Goal: Information Seeking & Learning: Learn about a topic

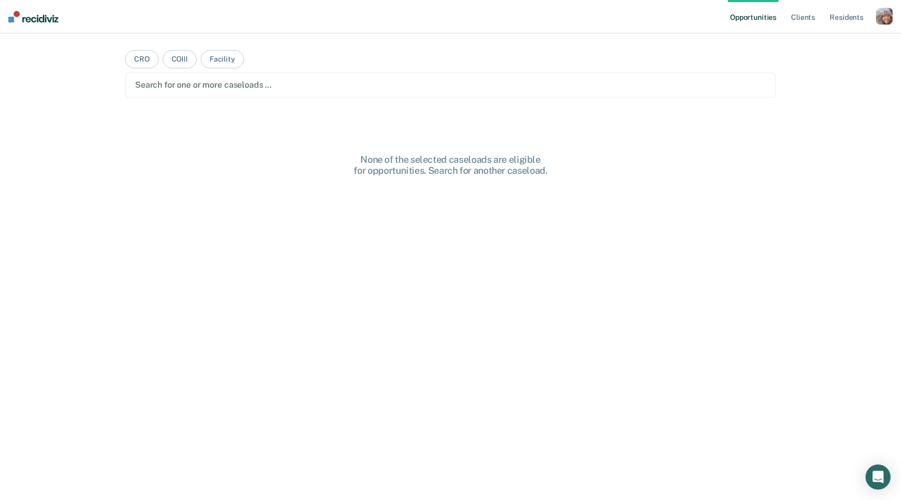
click at [889, 19] on div "button" at bounding box center [884, 16] width 17 height 17
click at [819, 39] on link "Profile" at bounding box center [843, 42] width 84 height 9
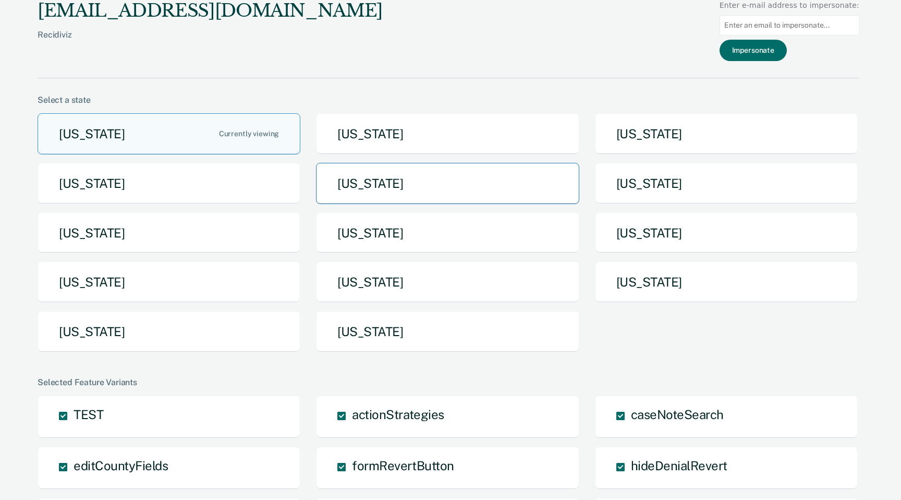
click at [478, 177] on button "[US_STATE]" at bounding box center [447, 183] width 263 height 41
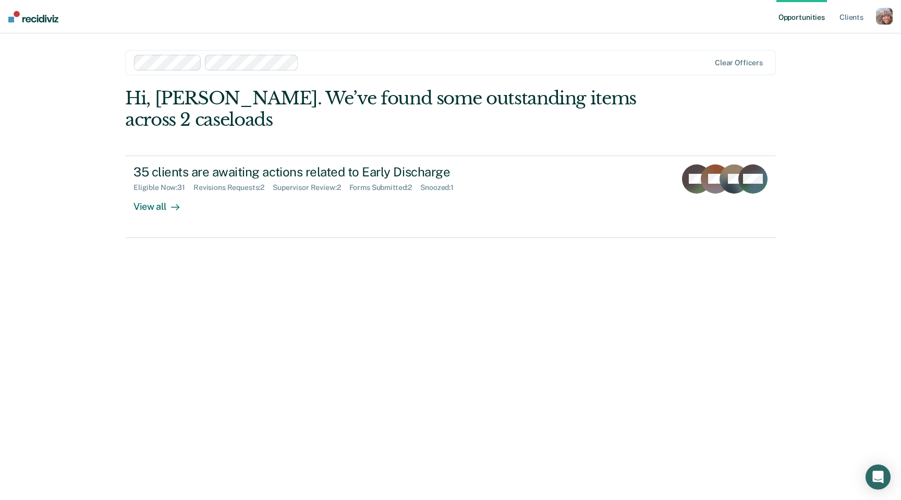
click at [881, 20] on div "button" at bounding box center [884, 16] width 17 height 17
click at [807, 38] on link "Profile" at bounding box center [843, 42] width 84 height 9
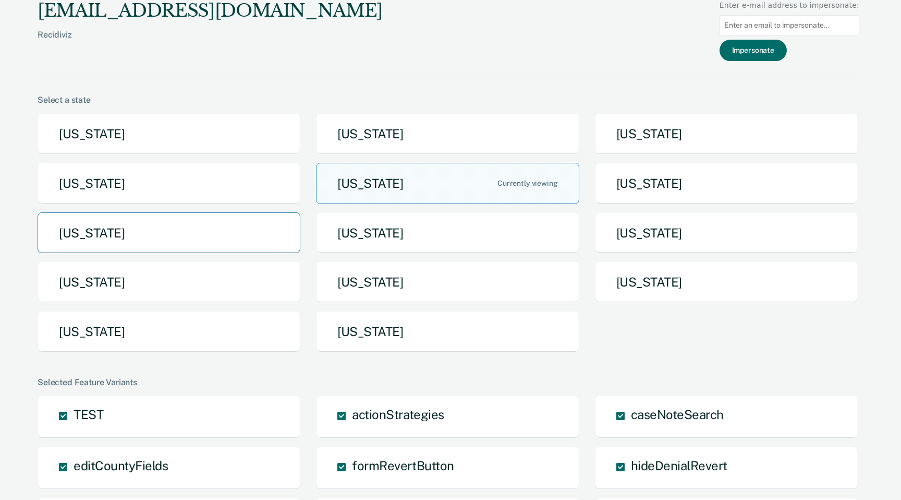
click at [260, 225] on button "[US_STATE]" at bounding box center [169, 232] width 263 height 41
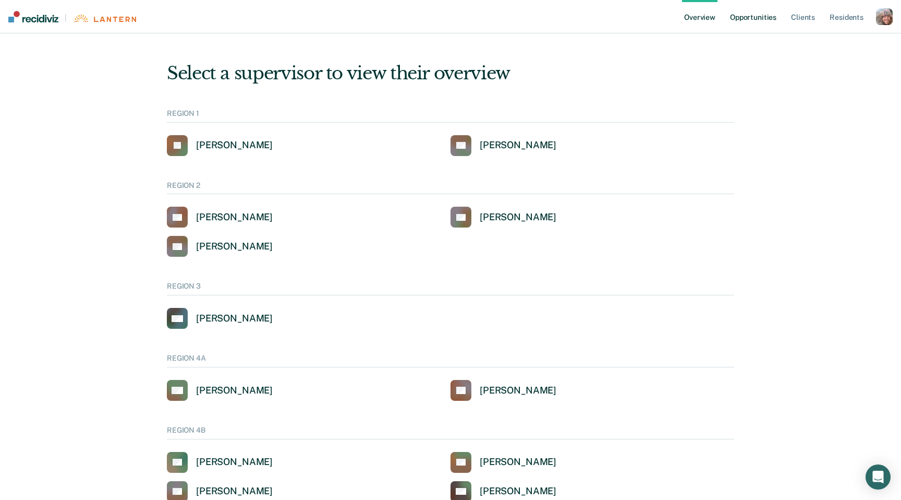
click at [757, 20] on link "Opportunities" at bounding box center [753, 16] width 51 height 33
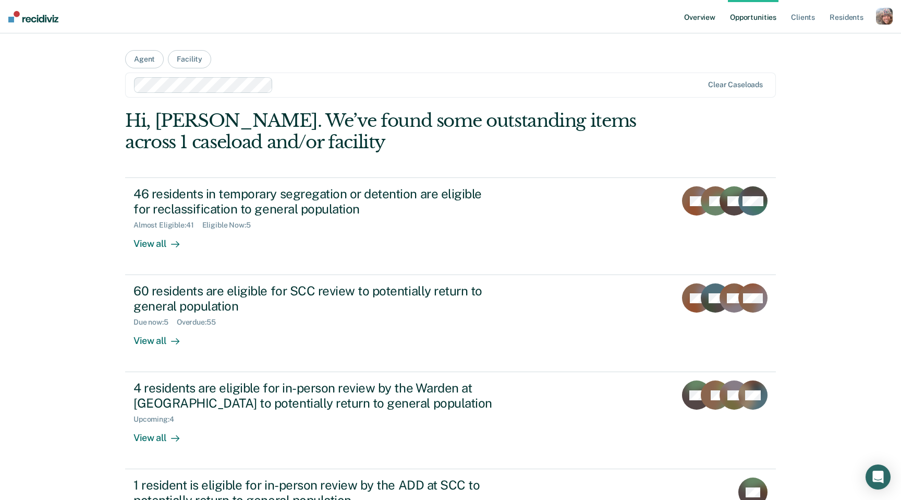
click at [698, 15] on link "Overview" at bounding box center [699, 16] width 35 height 33
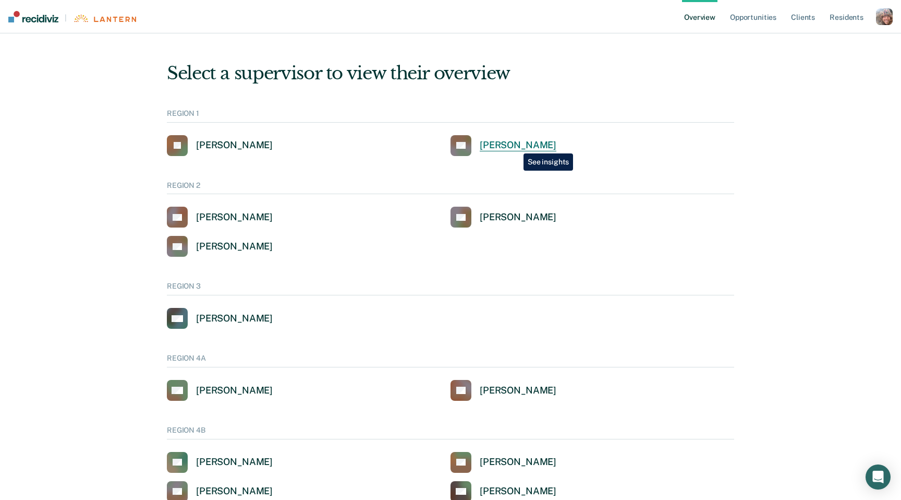
click at [516, 146] on div "[PERSON_NAME]" at bounding box center [518, 145] width 77 height 12
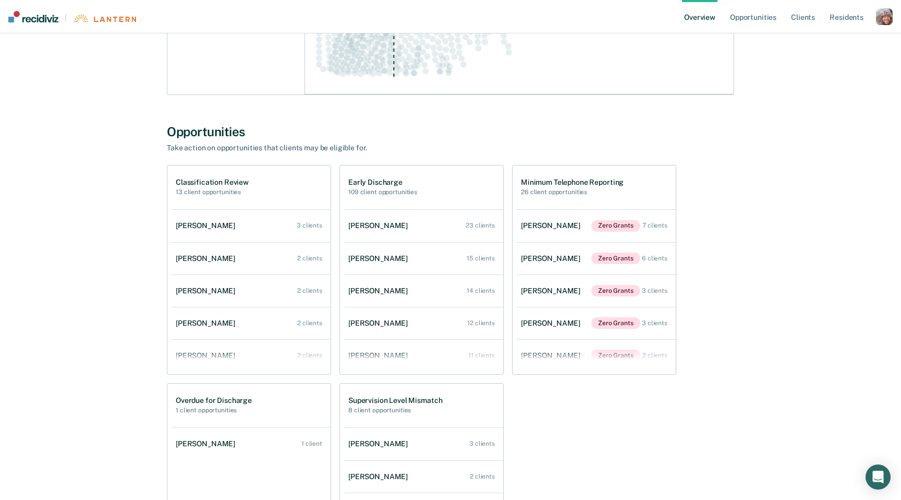
scroll to position [300, 0]
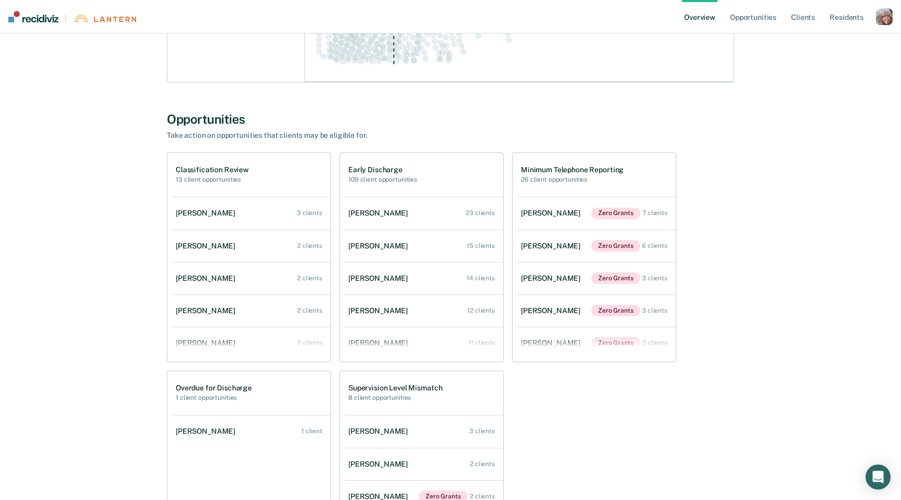
click at [880, 15] on div "button" at bounding box center [884, 16] width 17 height 17
click at [820, 41] on link "Profile" at bounding box center [843, 42] width 84 height 9
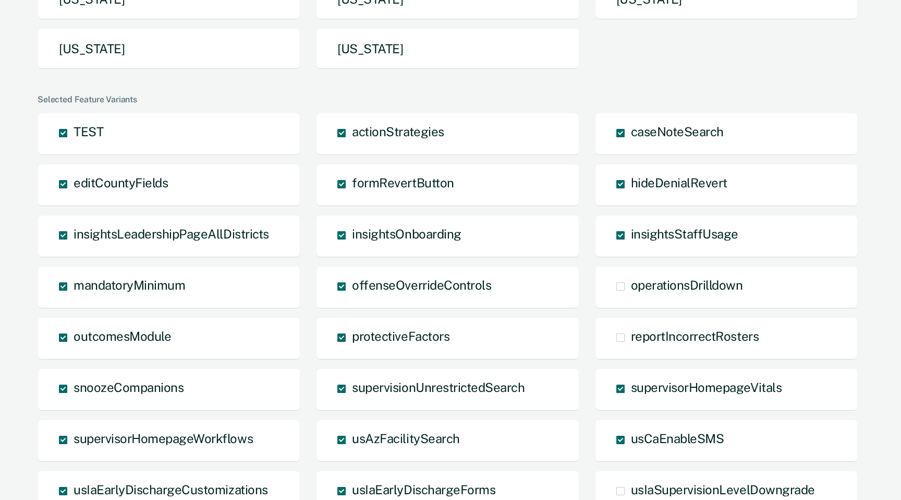
scroll to position [281, 0]
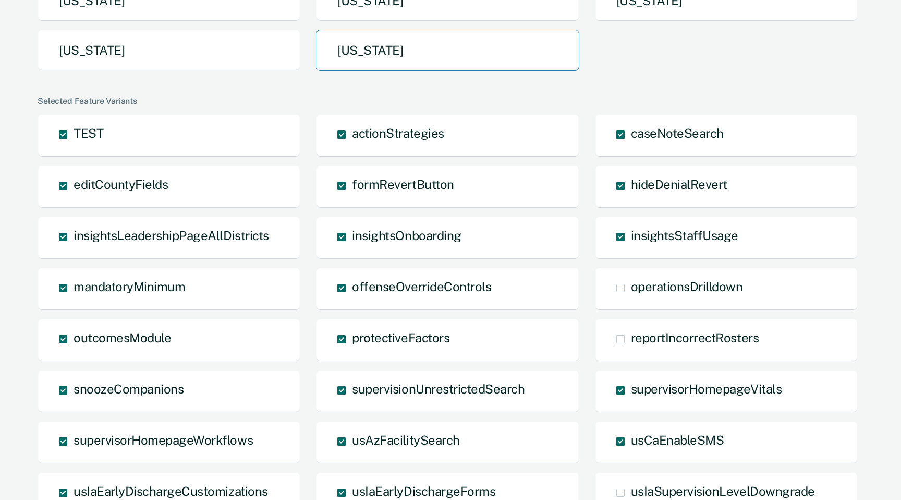
click at [405, 58] on button "[US_STATE]" at bounding box center [447, 50] width 263 height 41
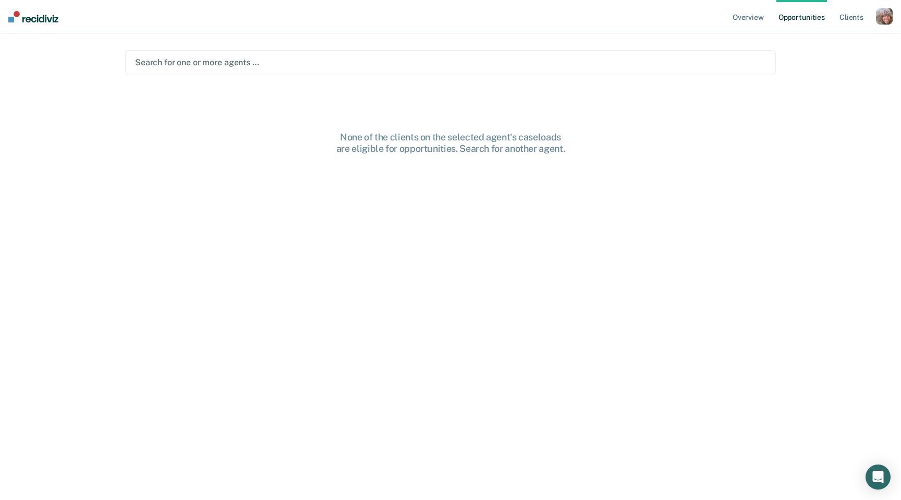
click at [384, 61] on div at bounding box center [450, 62] width 631 height 12
click at [370, 64] on div at bounding box center [466, 62] width 494 height 12
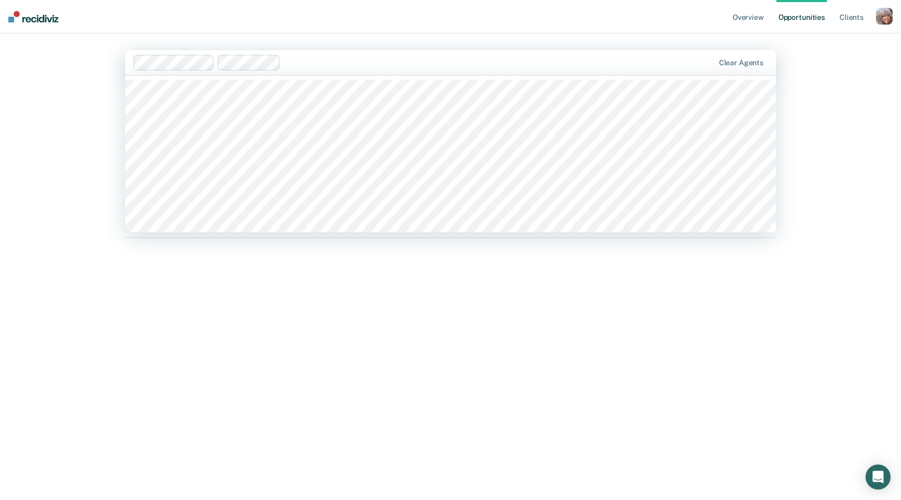
click at [358, 62] on div at bounding box center [499, 62] width 429 height 12
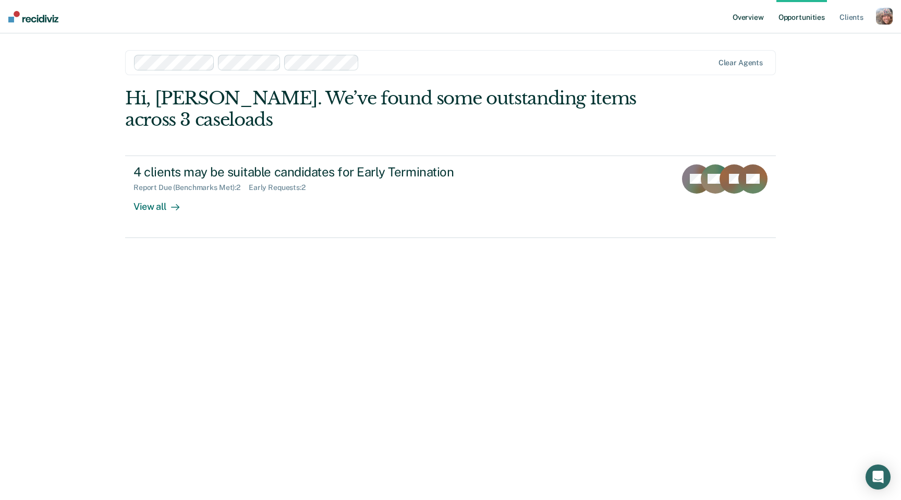
click at [752, 18] on link "Overview" at bounding box center [748, 16] width 35 height 33
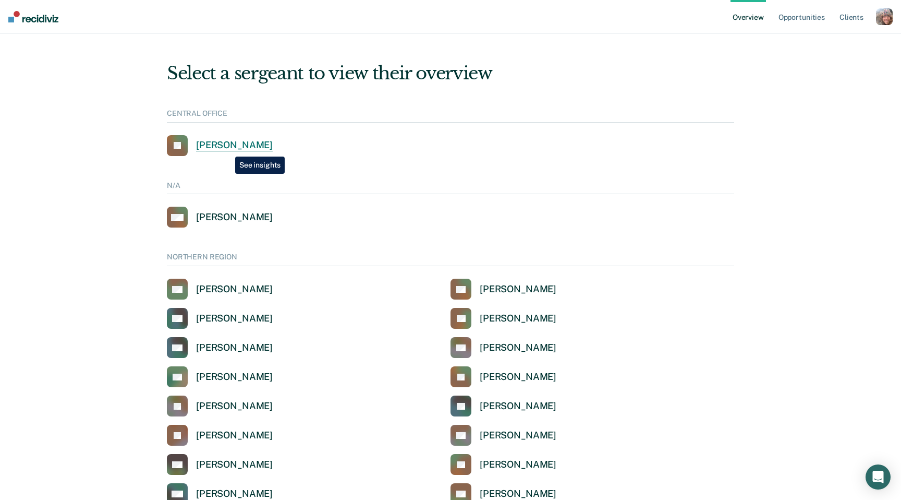
click at [227, 149] on div "[PERSON_NAME]" at bounding box center [234, 145] width 77 height 12
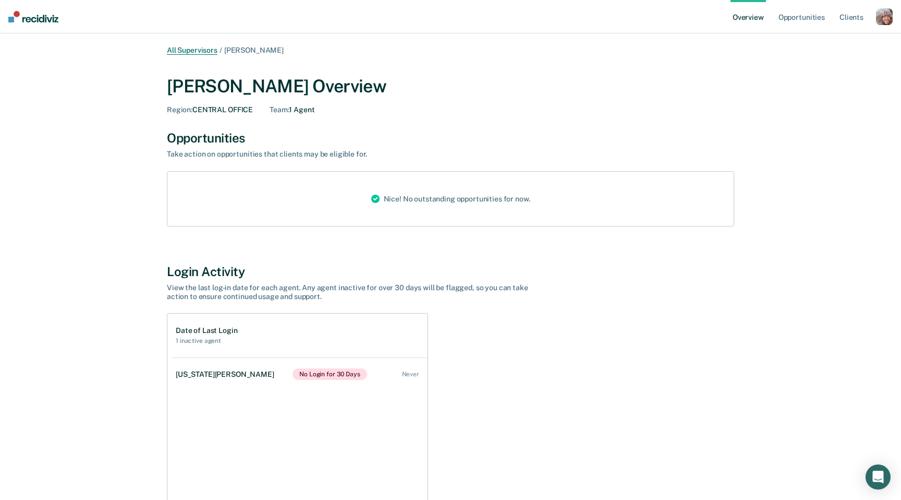
click at [199, 50] on link "All Supervisors" at bounding box center [192, 50] width 51 height 9
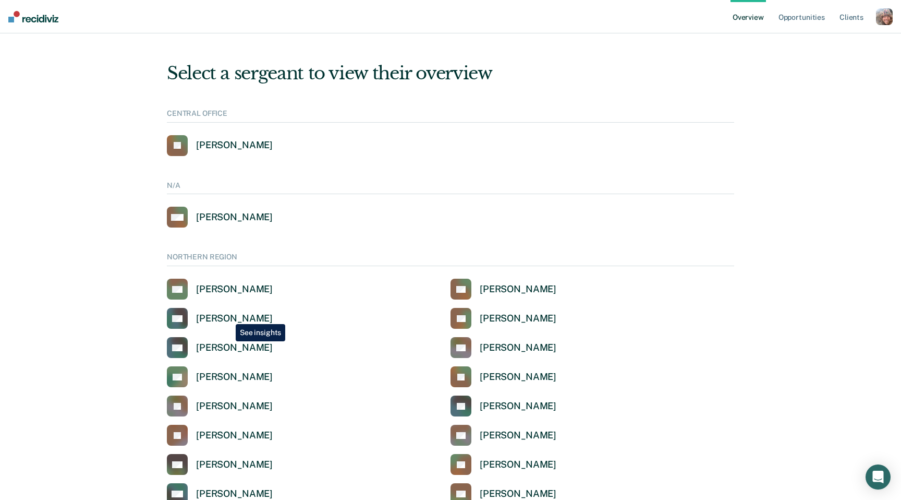
click at [228, 316] on div "[PERSON_NAME]" at bounding box center [234, 318] width 77 height 12
